Goal: Task Accomplishment & Management: Manage account settings

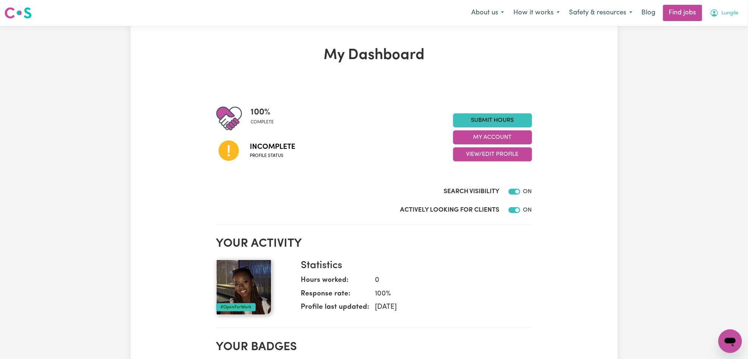
click at [731, 13] on span "Lungile" at bounding box center [730, 13] width 17 height 8
click at [700, 54] on link "Logout" at bounding box center [714, 56] width 58 height 14
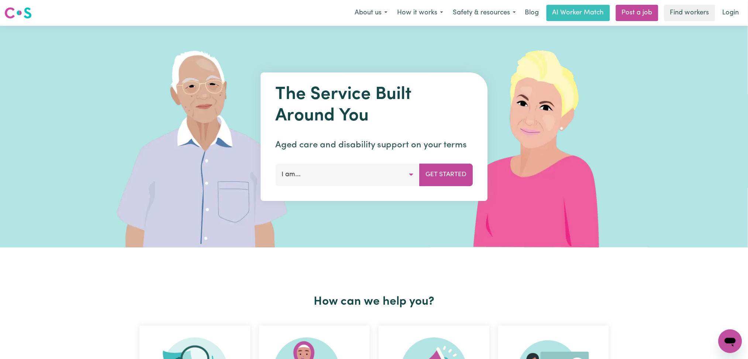
click at [737, 2] on nav "Menu About us How it works Safety & resources Blog AI Worker Match Post a job F…" at bounding box center [374, 13] width 748 height 26
click at [724, 8] on link "Login" at bounding box center [730, 13] width 25 height 16
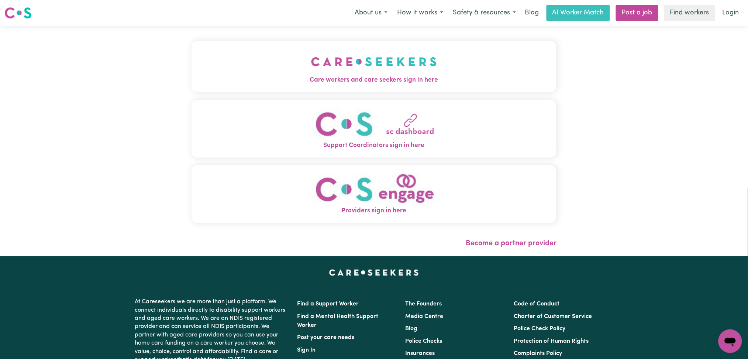
click at [304, 42] on button "Care workers and care seekers sign in here" at bounding box center [374, 67] width 365 height 52
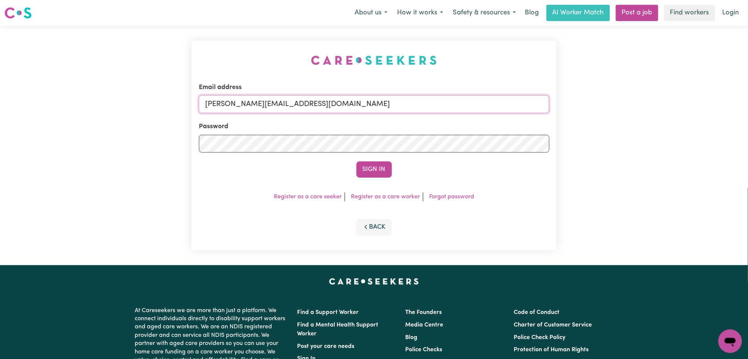
click at [313, 102] on input "[PERSON_NAME][EMAIL_ADDRESS][DOMAIN_NAME]" at bounding box center [374, 104] width 351 height 18
drag, startPoint x: 244, startPoint y: 99, endPoint x: 495, endPoint y: 111, distance: 251.3
click at [495, 111] on input "Superuser~[EMAIL_ADDRESS][DOMAIN_NAME]" at bounding box center [374, 104] width 351 height 18
type input "Superuser~[EMAIL_ADDRESS][DOMAIN_NAME]"
click at [394, 181] on div "Email address Superuser~[EMAIL_ADDRESS][DOMAIN_NAME] Password Sign In Register …" at bounding box center [374, 146] width 365 height 210
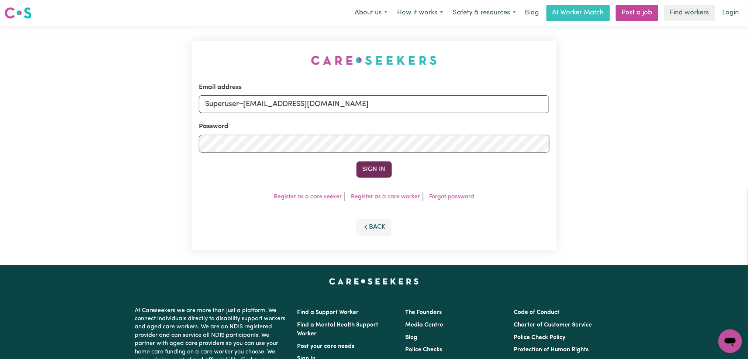
click at [384, 166] on button "Sign In" at bounding box center [374, 169] width 35 height 16
